Goal: Obtain resource: Download file/media

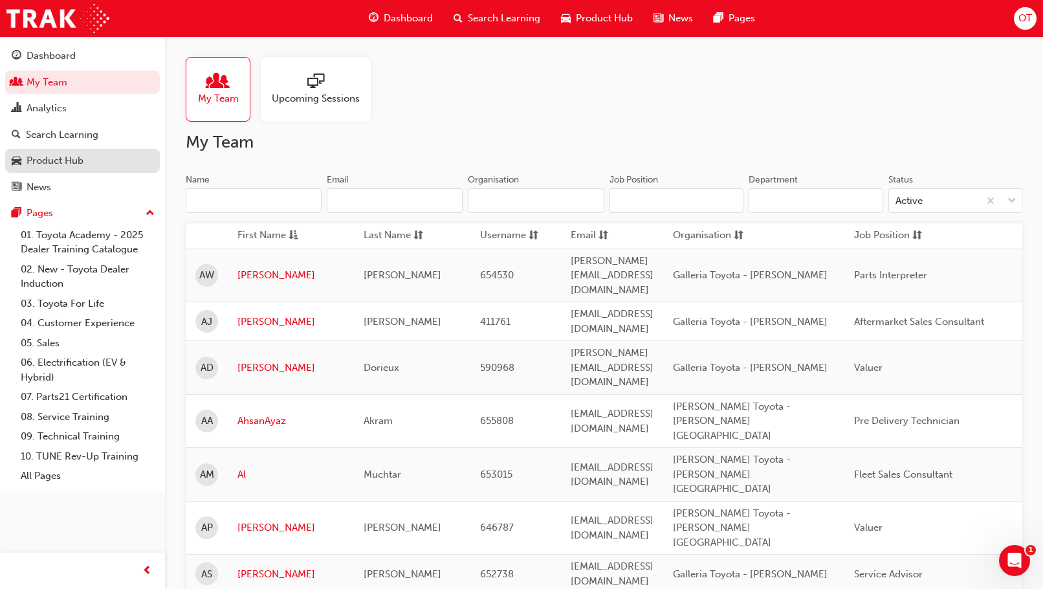
click at [83, 156] on div "Product Hub" at bounding box center [55, 160] width 57 height 15
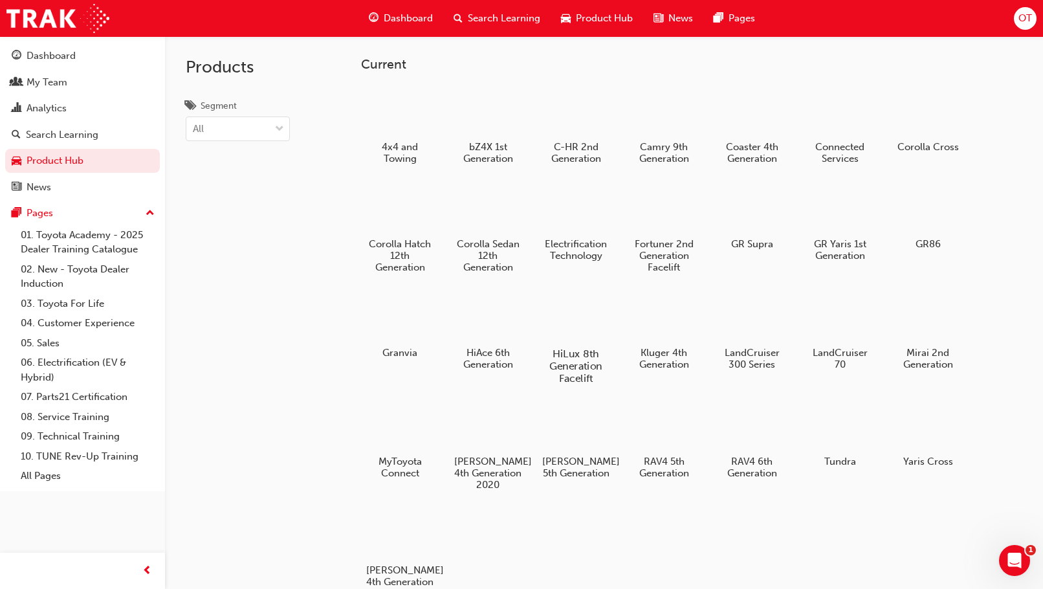
click at [570, 359] on h5 "HiLux 8th Generation Facelift" at bounding box center [576, 365] width 72 height 37
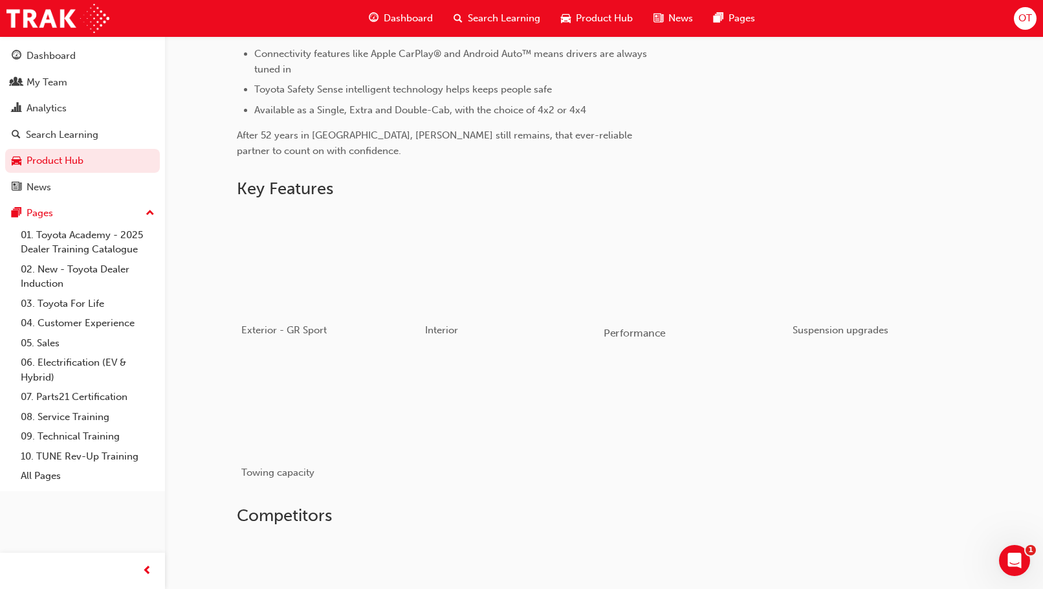
scroll to position [253, 0]
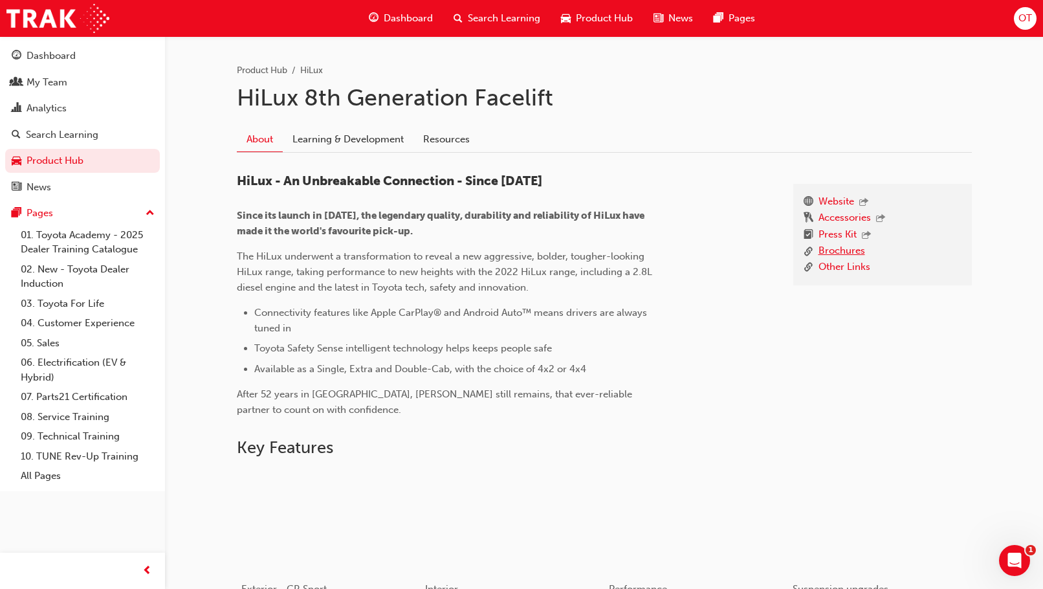
click at [838, 254] on link "Brochures" at bounding box center [842, 251] width 47 height 16
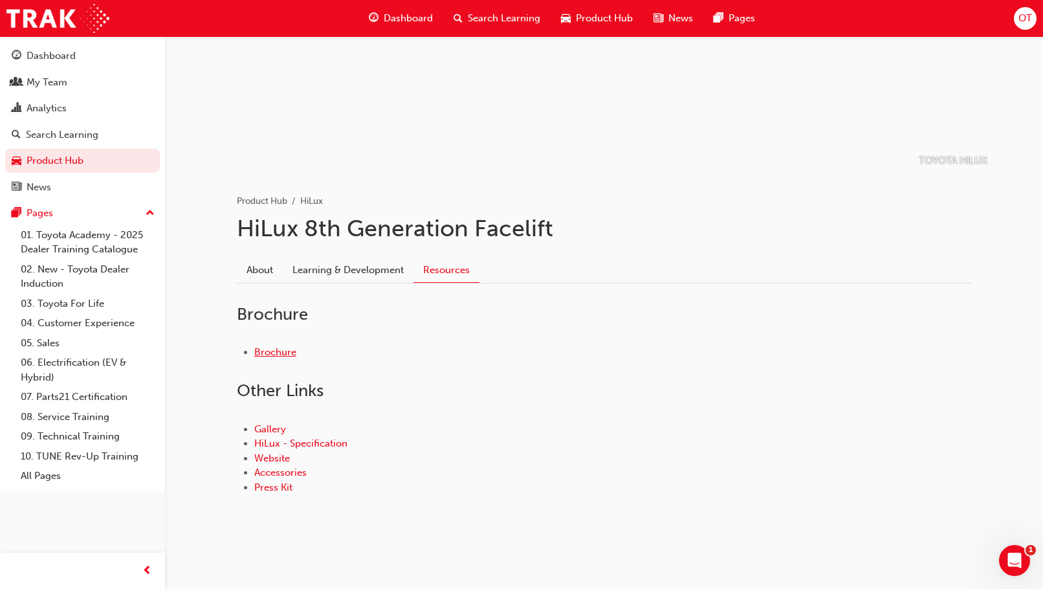
click at [283, 349] on link "Brochure" at bounding box center [275, 352] width 42 height 12
